Goal: Navigation & Orientation: Find specific page/section

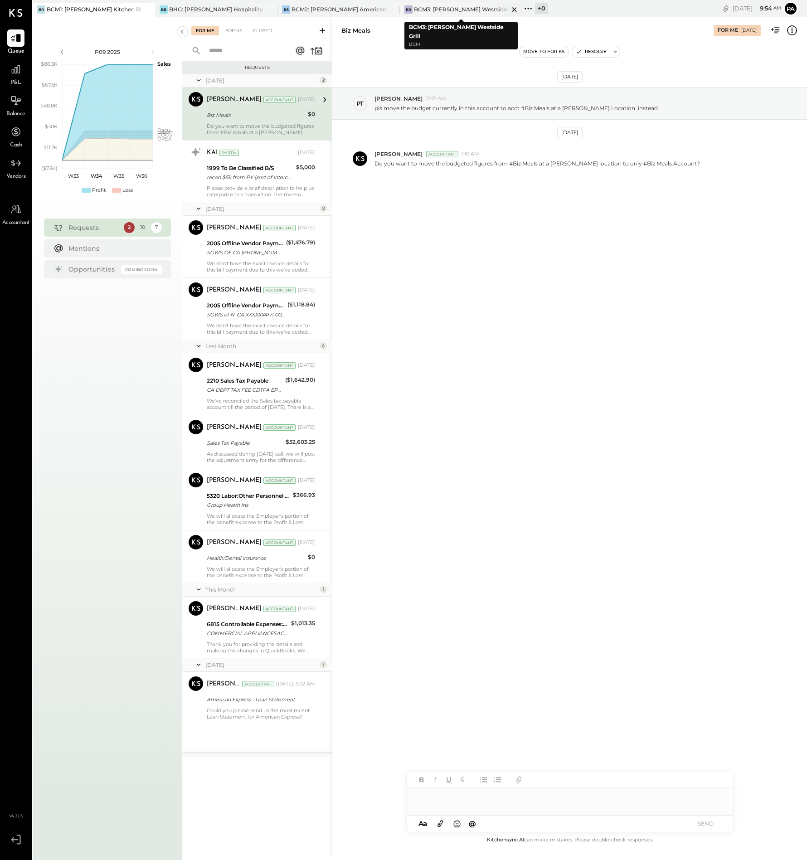
click at [453, 9] on div "BCM3: [PERSON_NAME] Westside Grill" at bounding box center [461, 9] width 95 height 8
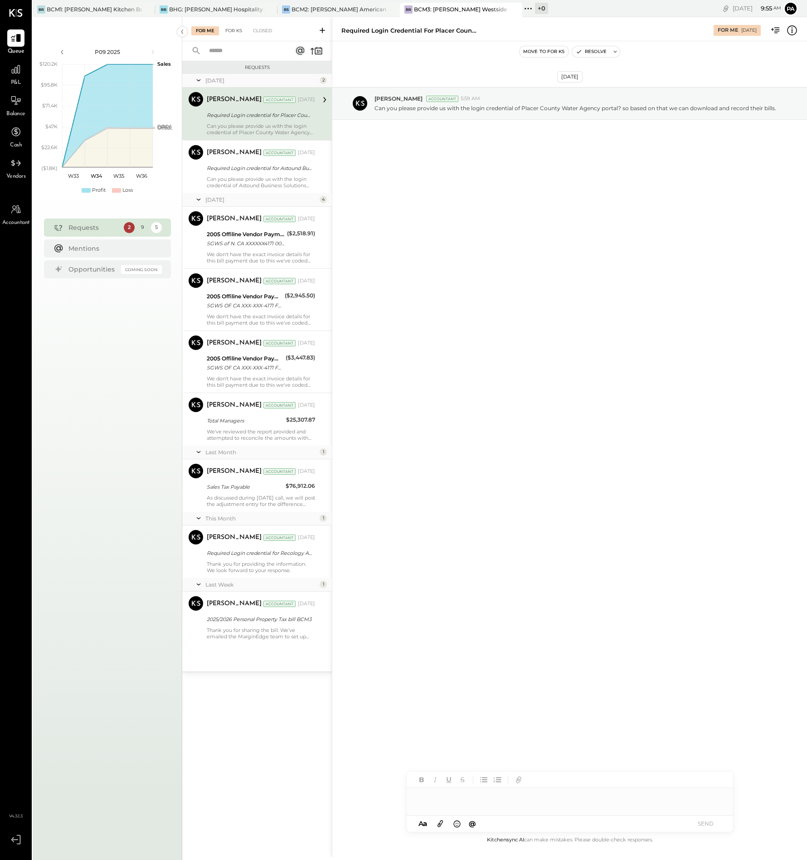
click at [235, 32] on div "For KS" at bounding box center [234, 30] width 26 height 9
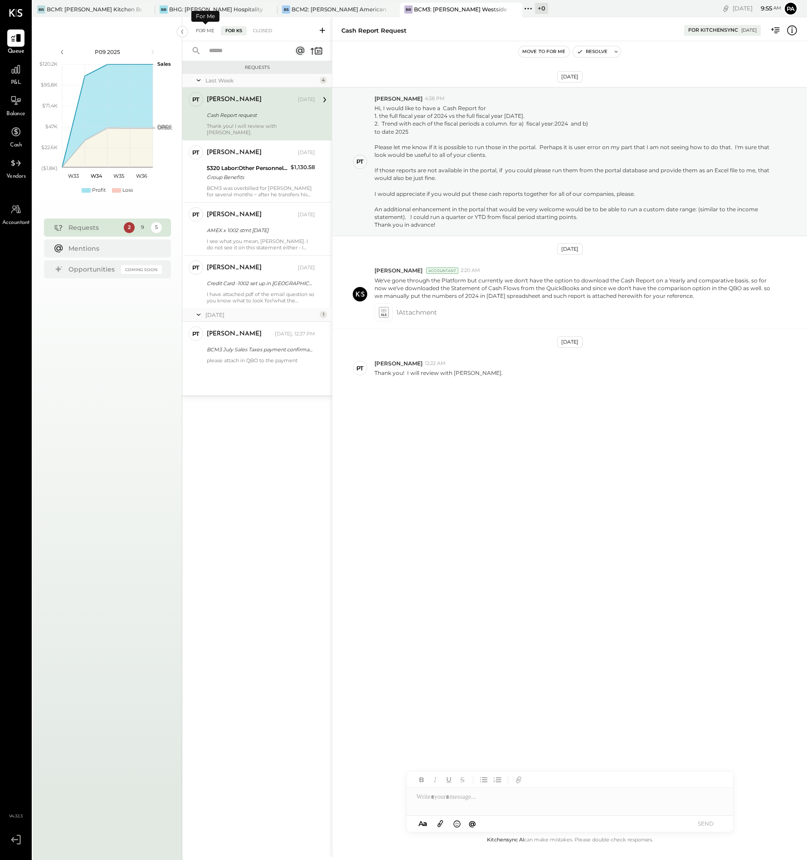
click at [206, 29] on div "For Me" at bounding box center [205, 30] width 28 height 9
